Goal: Task Accomplishment & Management: Use online tool/utility

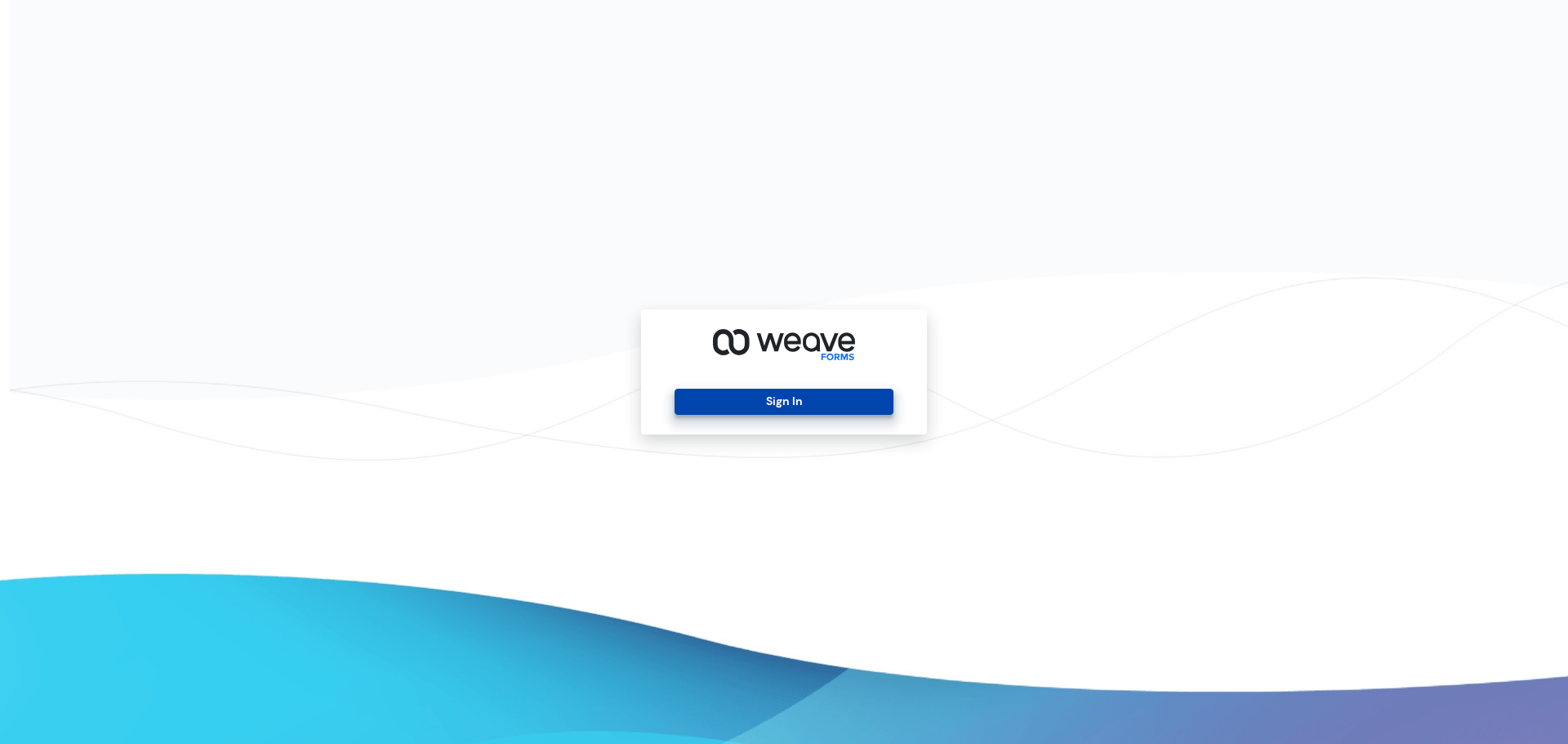
click at [790, 392] on button "Sign In" at bounding box center [783, 402] width 218 height 26
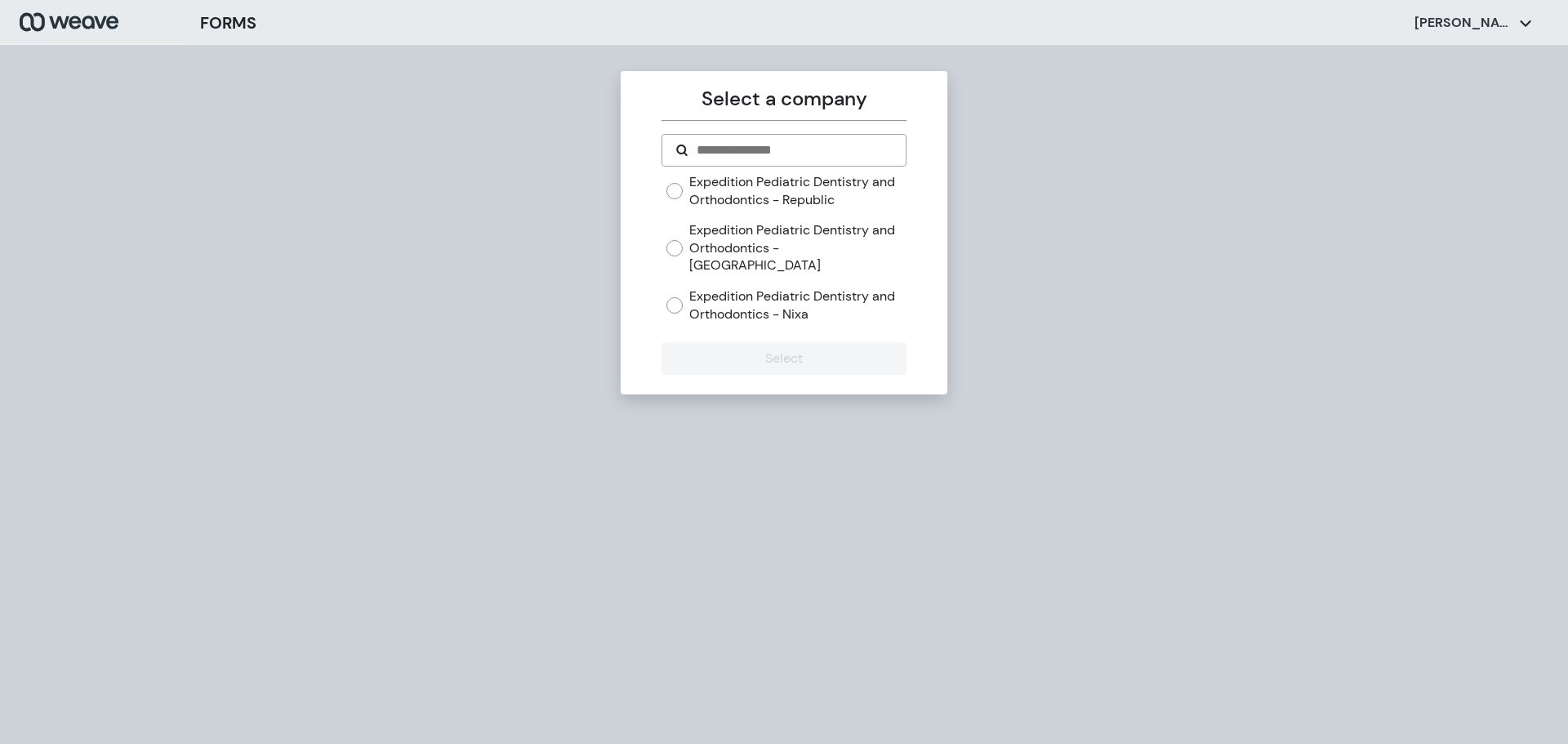
click at [764, 232] on label "Expedition Pediatric Dentistry and Orthodontics - [GEOGRAPHIC_DATA]" at bounding box center [797, 247] width 216 height 53
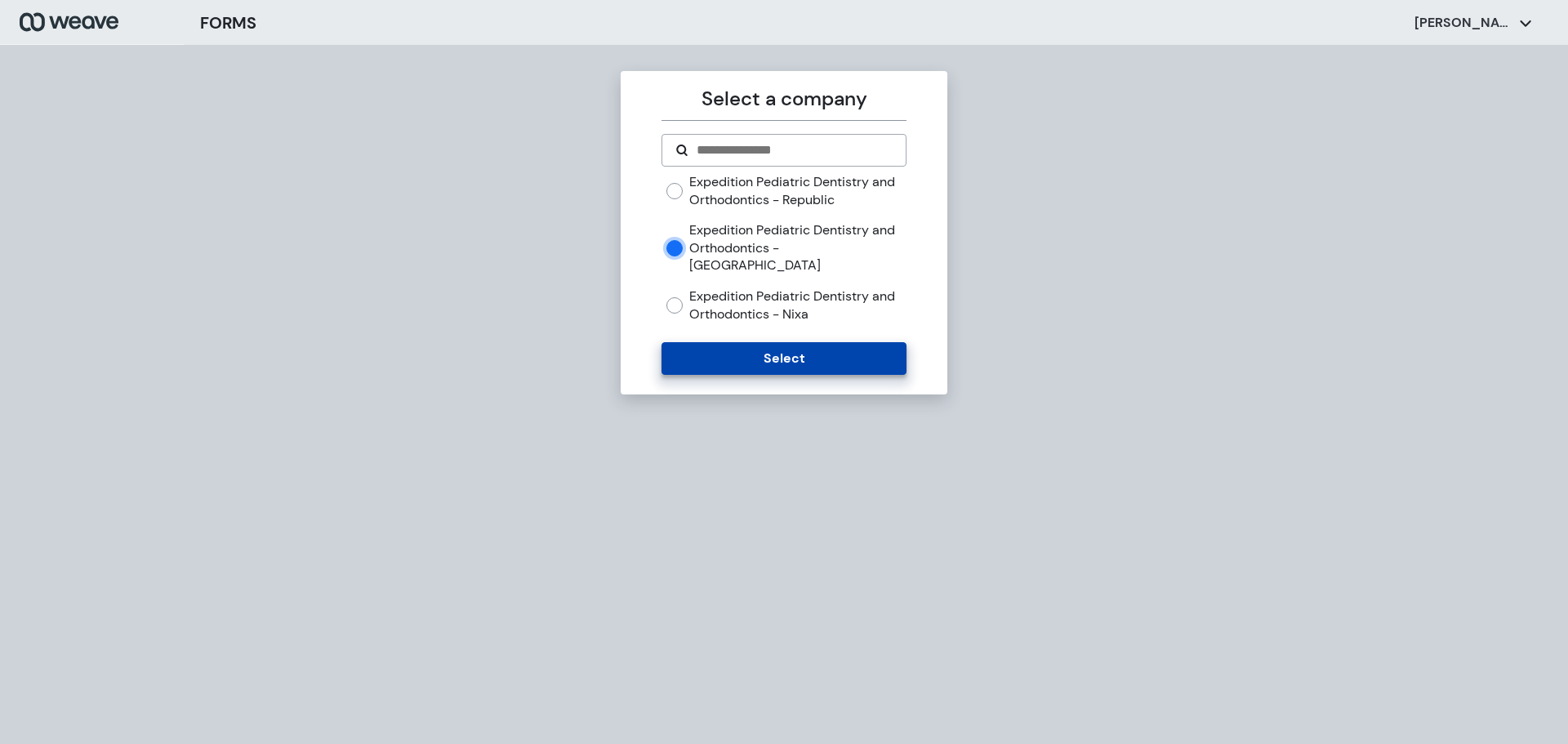
click at [719, 342] on button "Select" at bounding box center [784, 358] width 244 height 33
